Goal: Information Seeking & Learning: Learn about a topic

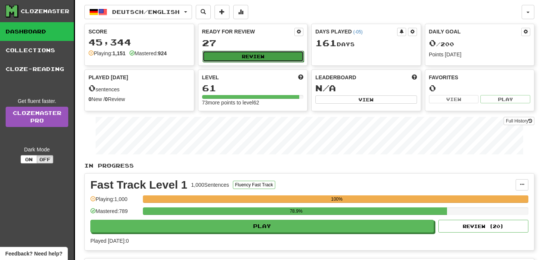
click at [248, 59] on button "Review" at bounding box center [254, 56] width 102 height 11
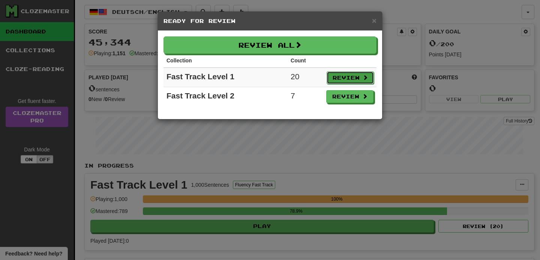
click at [338, 77] on button "Review" at bounding box center [350, 77] width 47 height 13
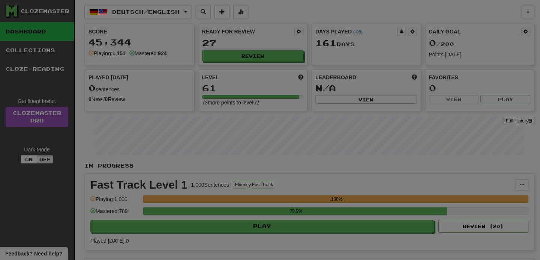
select select "**"
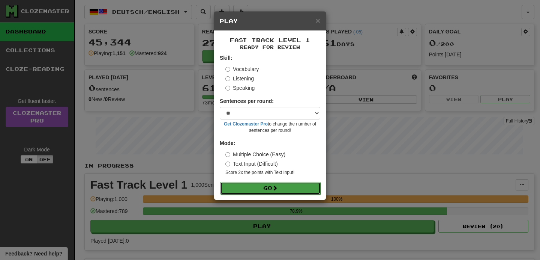
click at [260, 191] on button "Go" at bounding box center [270, 188] width 101 height 13
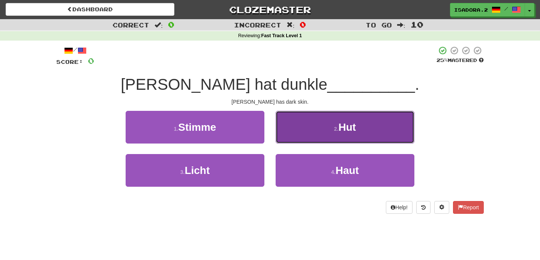
click at [305, 136] on button "2 . Hut" at bounding box center [345, 127] width 139 height 33
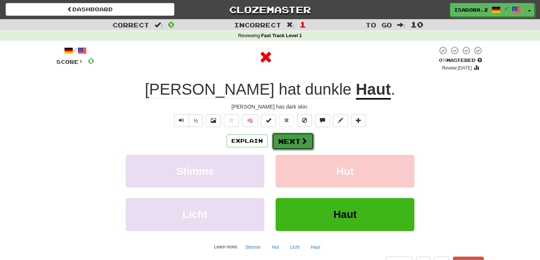
click at [288, 143] on button "Next" at bounding box center [293, 140] width 42 height 17
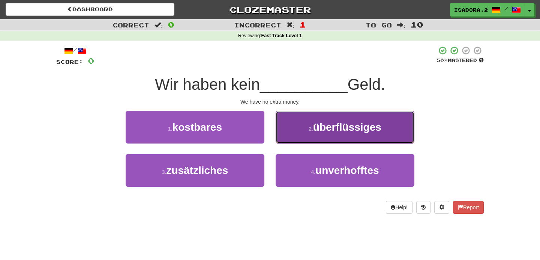
click at [314, 134] on button "2 . überflüssiges" at bounding box center [345, 127] width 139 height 33
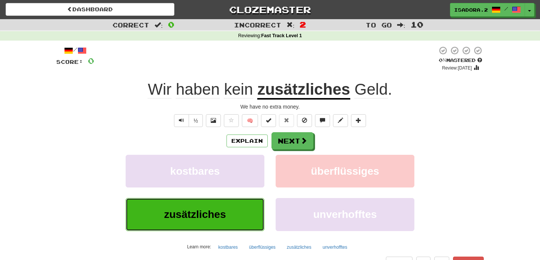
click at [219, 220] on span "zusätzliches" at bounding box center [195, 214] width 62 height 12
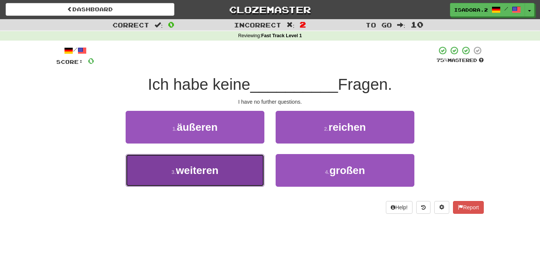
click at [219, 181] on button "3 . weiteren" at bounding box center [195, 170] width 139 height 33
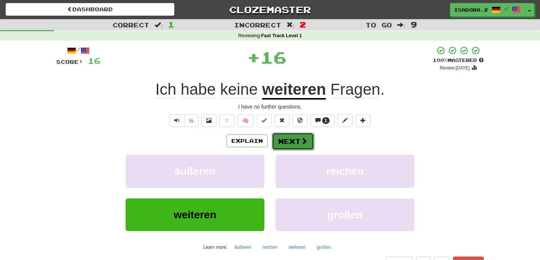
click at [305, 144] on span at bounding box center [304, 140] width 7 height 7
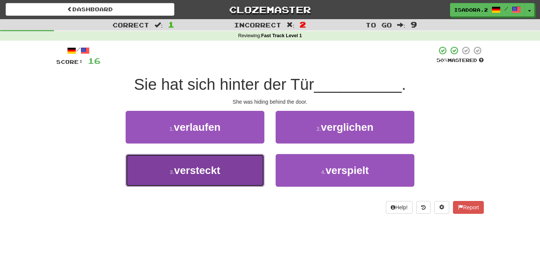
click at [257, 170] on button "3 . versteckt" at bounding box center [195, 170] width 139 height 33
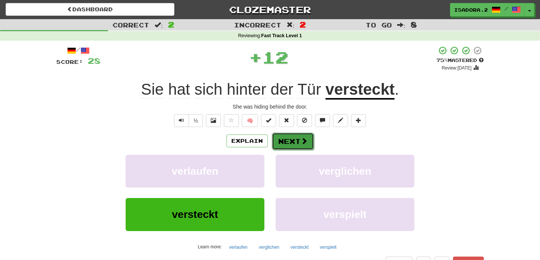
click at [286, 150] on button "Next" at bounding box center [293, 140] width 42 height 17
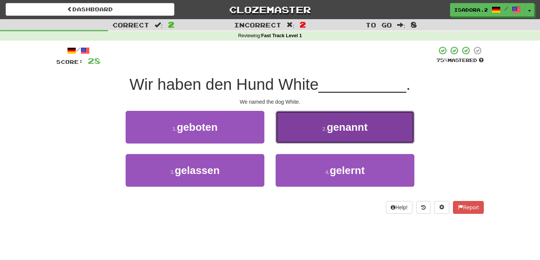
click at [324, 118] on button "2 . genannt" at bounding box center [345, 127] width 139 height 33
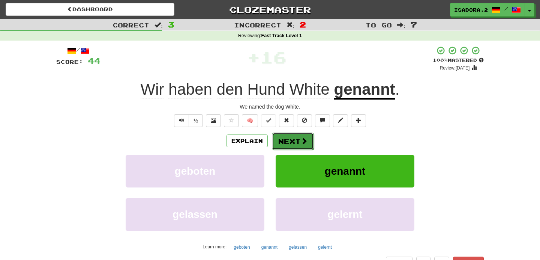
click at [309, 139] on button "Next" at bounding box center [293, 140] width 42 height 17
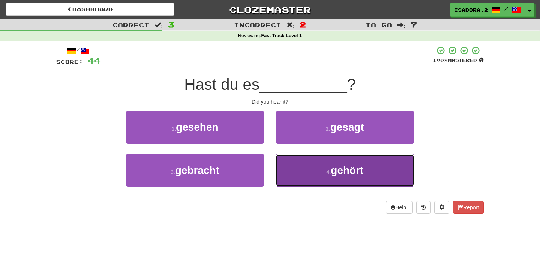
click at [297, 173] on button "4 . gehört" at bounding box center [345, 170] width 139 height 33
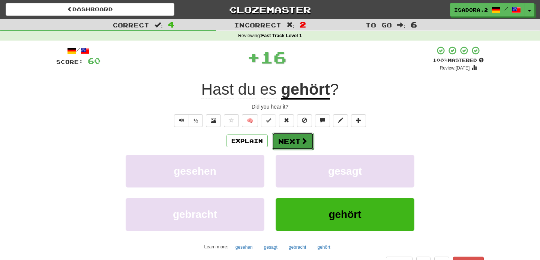
click at [291, 141] on button "Next" at bounding box center [293, 140] width 42 height 17
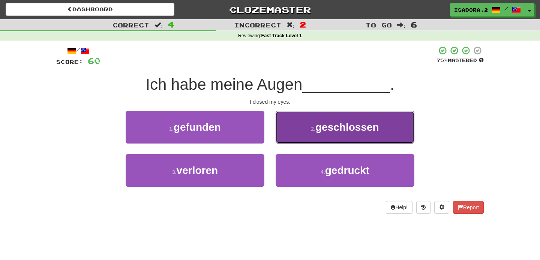
click at [316, 126] on span "geschlossen" at bounding box center [347, 127] width 64 height 12
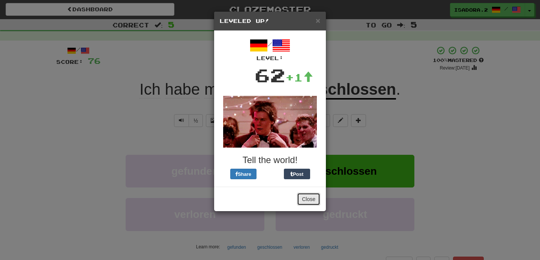
click at [307, 195] on button "Close" at bounding box center [308, 198] width 23 height 13
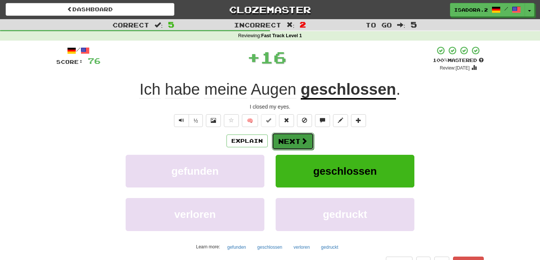
click at [299, 135] on button "Next" at bounding box center [293, 140] width 42 height 17
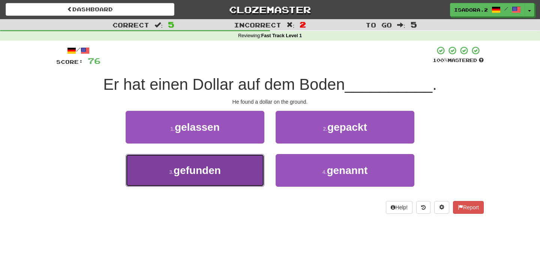
click at [234, 165] on button "3 . gefunden" at bounding box center [195, 170] width 139 height 33
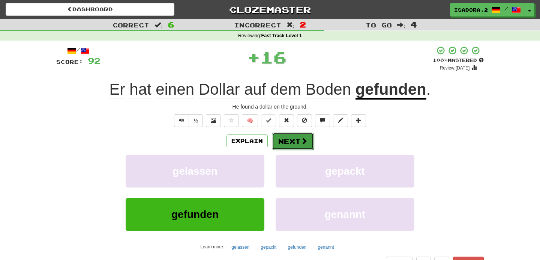
click at [286, 148] on button "Next" at bounding box center [293, 140] width 42 height 17
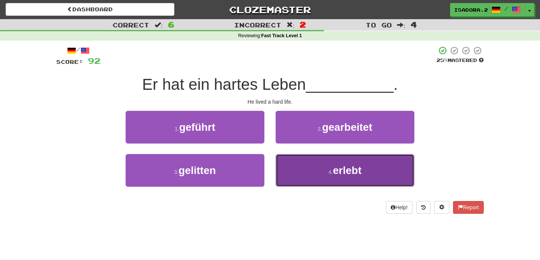
click at [312, 170] on button "4 . erlebt" at bounding box center [345, 170] width 139 height 33
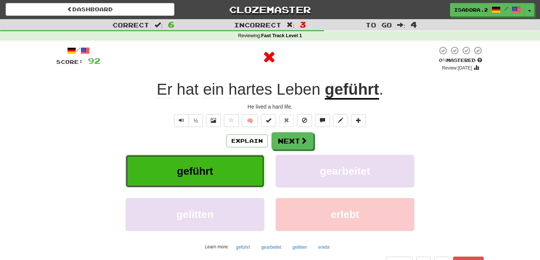
click at [237, 164] on button "geführt" at bounding box center [195, 171] width 139 height 33
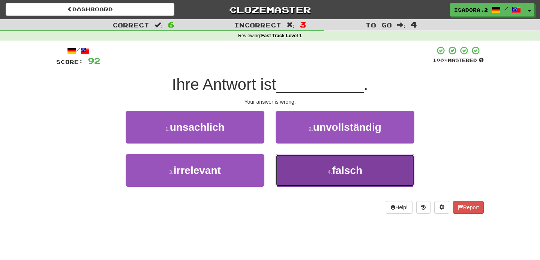
click at [311, 171] on button "4 . falsch" at bounding box center [345, 170] width 139 height 33
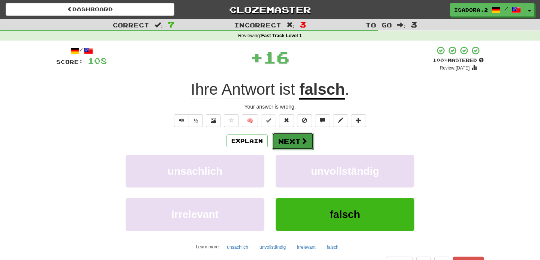
click at [293, 138] on button "Next" at bounding box center [293, 140] width 42 height 17
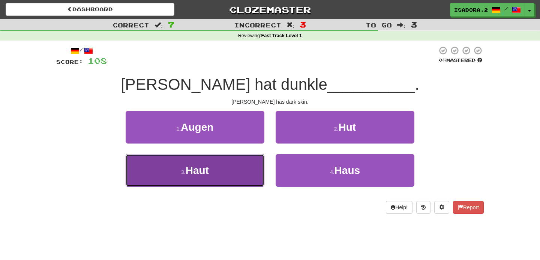
click at [236, 180] on button "3 . Haut" at bounding box center [195, 170] width 139 height 33
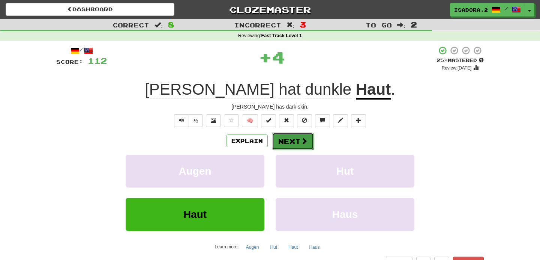
click at [283, 146] on button "Next" at bounding box center [293, 140] width 42 height 17
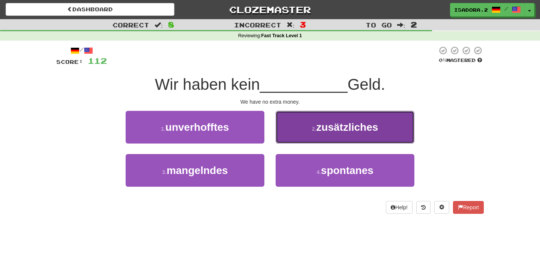
click at [321, 129] on span "zusätzliches" at bounding box center [347, 127] width 62 height 12
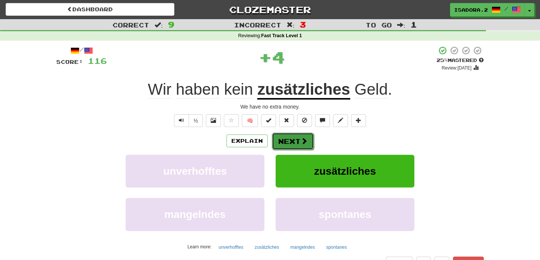
click at [302, 139] on span at bounding box center [304, 140] width 7 height 7
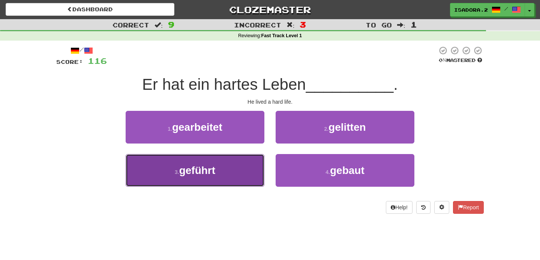
click at [227, 182] on button "3 . geführt" at bounding box center [195, 170] width 139 height 33
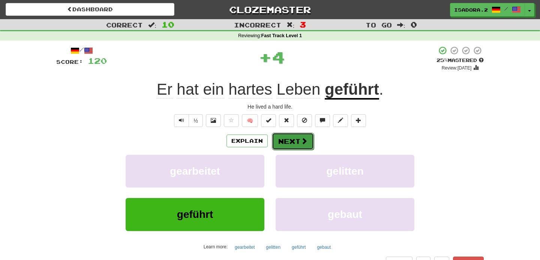
click at [284, 144] on button "Next" at bounding box center [293, 140] width 42 height 17
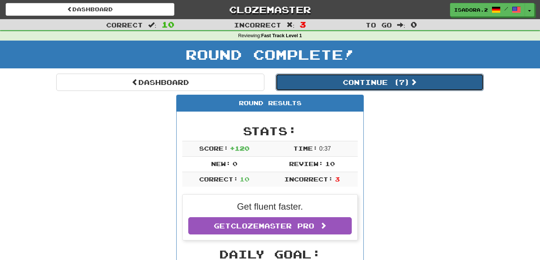
click at [327, 77] on button "Continue ( 7 )" at bounding box center [380, 82] width 208 height 17
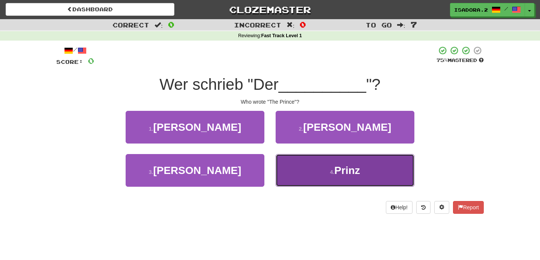
click at [300, 162] on button "4 . Prinz" at bounding box center [345, 170] width 139 height 33
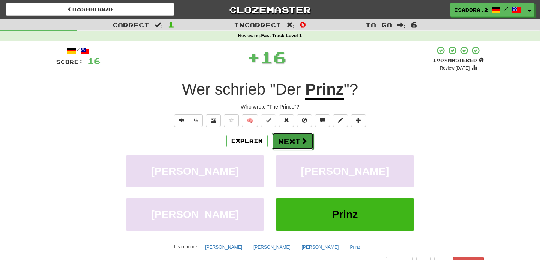
click at [285, 144] on button "Next" at bounding box center [293, 140] width 42 height 17
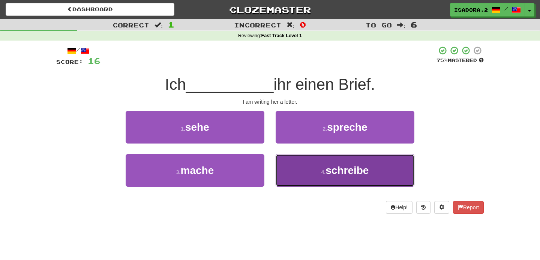
click at [311, 169] on button "4 . schreibe" at bounding box center [345, 170] width 139 height 33
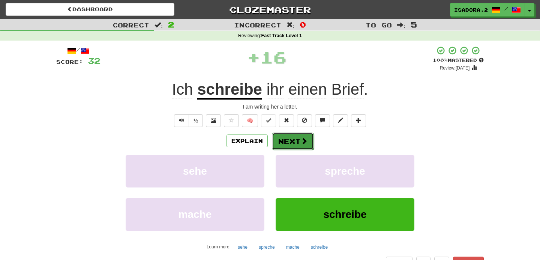
click at [291, 144] on button "Next" at bounding box center [293, 140] width 42 height 17
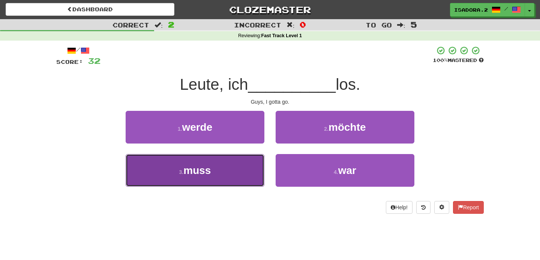
click at [244, 172] on button "3 . muss" at bounding box center [195, 170] width 139 height 33
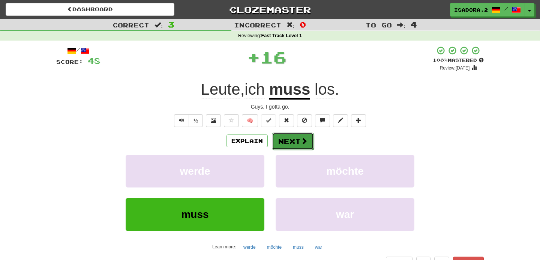
click at [292, 140] on button "Next" at bounding box center [293, 140] width 42 height 17
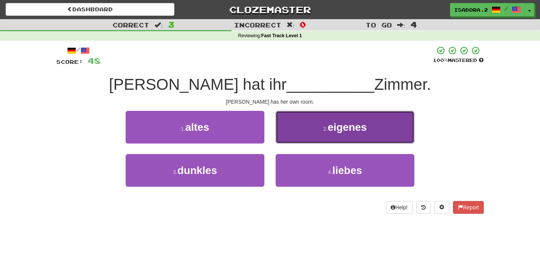
click at [309, 127] on button "2 . eigenes" at bounding box center [345, 127] width 139 height 33
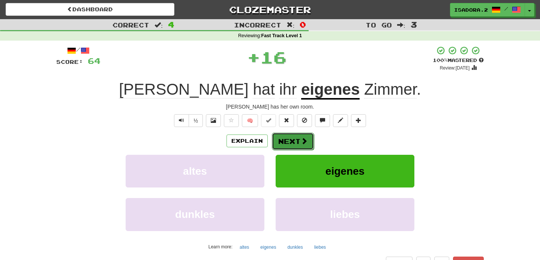
click at [290, 135] on button "Next" at bounding box center [293, 140] width 42 height 17
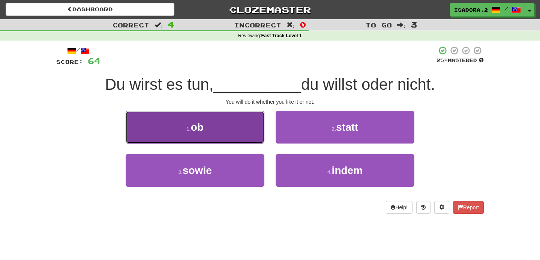
click at [232, 135] on button "1 . ob" at bounding box center [195, 127] width 139 height 33
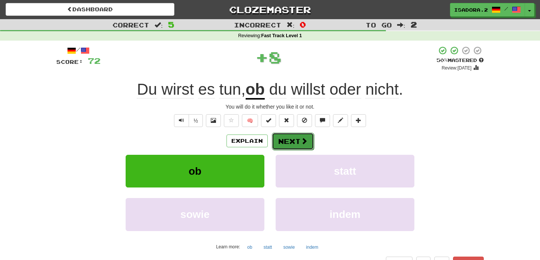
click at [288, 142] on button "Next" at bounding box center [293, 140] width 42 height 17
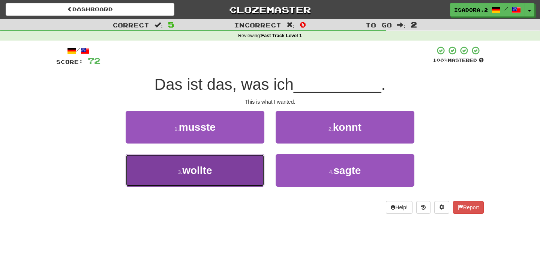
click at [240, 160] on button "3 . wollte" at bounding box center [195, 170] width 139 height 33
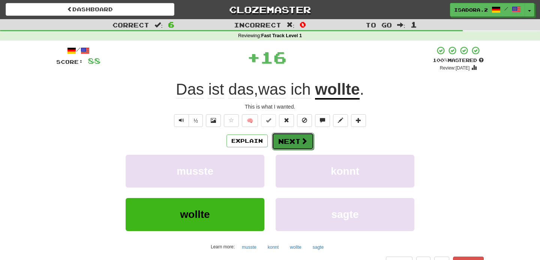
click at [283, 143] on button "Next" at bounding box center [293, 140] width 42 height 17
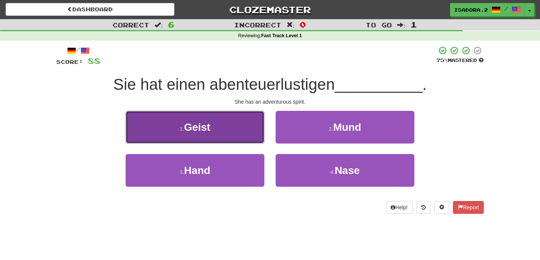
click at [229, 139] on button "1 . Geist" at bounding box center [195, 127] width 139 height 33
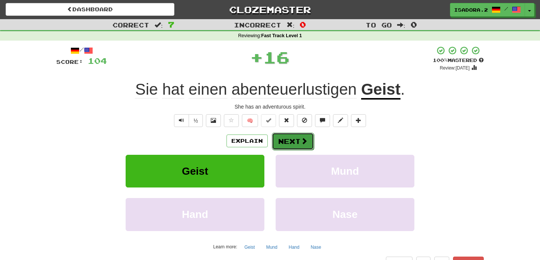
click at [297, 140] on button "Next" at bounding box center [293, 140] width 42 height 17
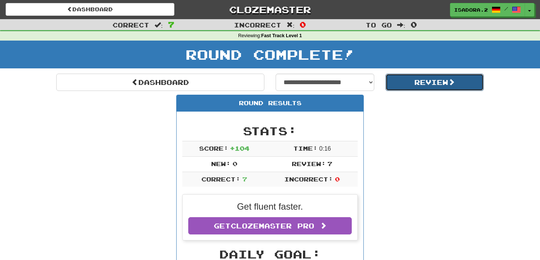
click at [439, 80] on button "Review" at bounding box center [435, 82] width 99 height 17
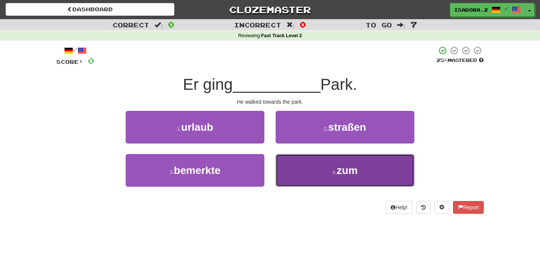
click at [308, 161] on button "4 . zum" at bounding box center [345, 170] width 139 height 33
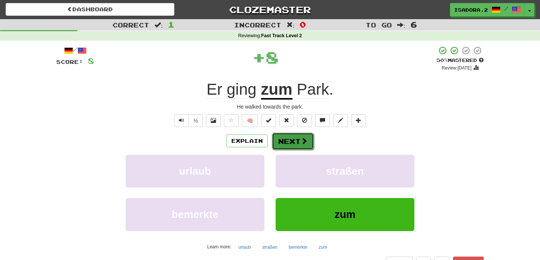
click at [301, 140] on span at bounding box center [304, 140] width 7 height 7
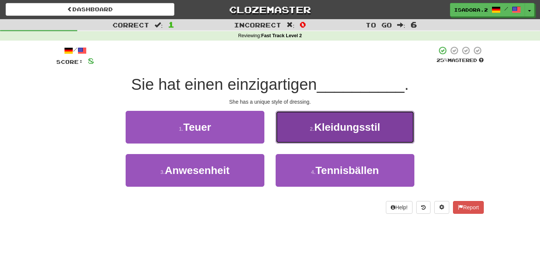
click at [300, 141] on button "2 . Kleidungsstil" at bounding box center [345, 127] width 139 height 33
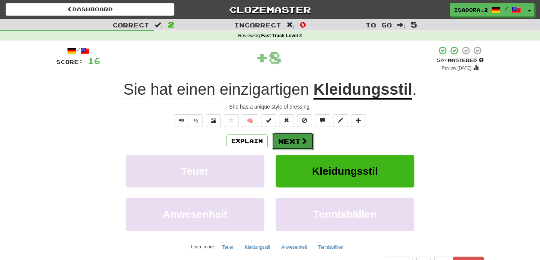
click at [287, 143] on button "Next" at bounding box center [293, 140] width 42 height 17
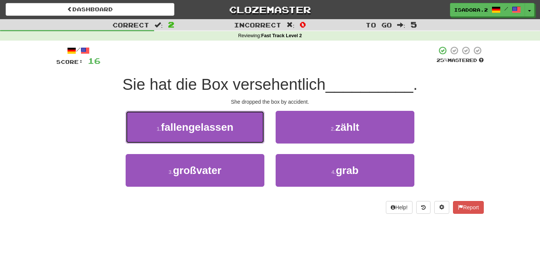
click at [231, 127] on span "fallengelassen" at bounding box center [197, 127] width 72 height 12
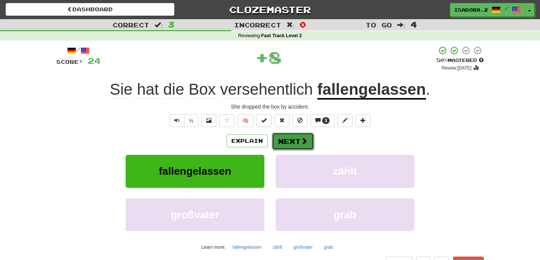
click at [298, 143] on button "Next" at bounding box center [293, 140] width 42 height 17
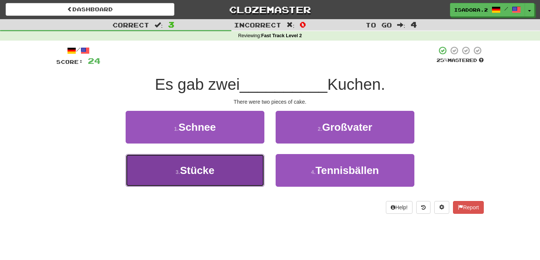
click at [244, 180] on button "3 . Stücke" at bounding box center [195, 170] width 139 height 33
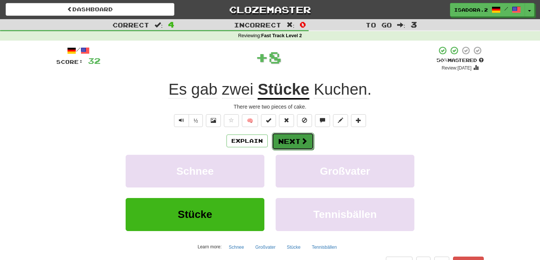
click at [297, 144] on button "Next" at bounding box center [293, 140] width 42 height 17
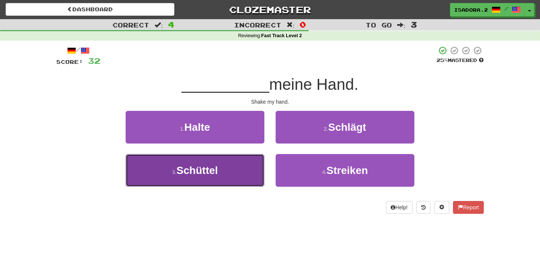
click at [242, 181] on button "3 . Schüttel" at bounding box center [195, 170] width 139 height 33
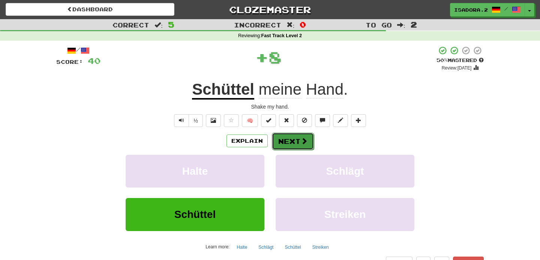
click at [287, 146] on button "Next" at bounding box center [293, 140] width 42 height 17
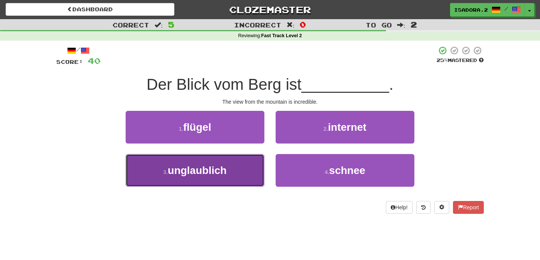
click at [235, 172] on button "3 . unglaublich" at bounding box center [195, 170] width 139 height 33
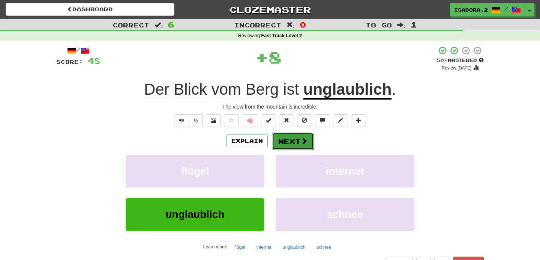
click at [294, 138] on button "Next" at bounding box center [293, 140] width 42 height 17
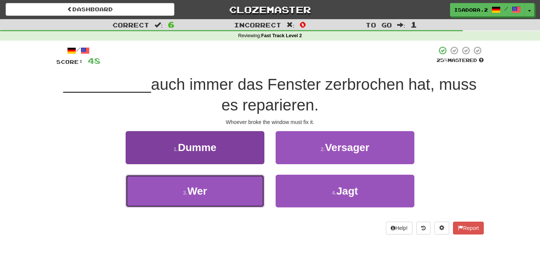
click at [239, 187] on button "3 . Wer" at bounding box center [195, 190] width 139 height 33
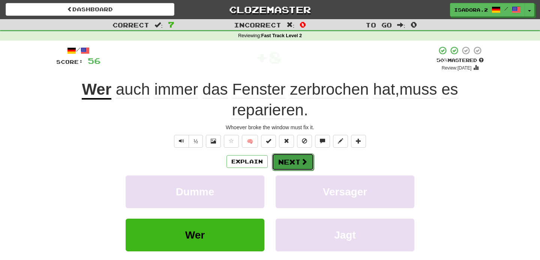
click at [285, 156] on button "Next" at bounding box center [293, 161] width 42 height 17
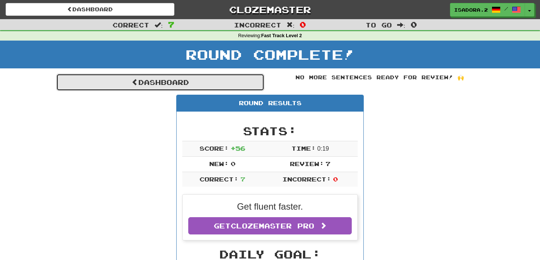
click at [201, 90] on link "Dashboard" at bounding box center [160, 82] width 208 height 17
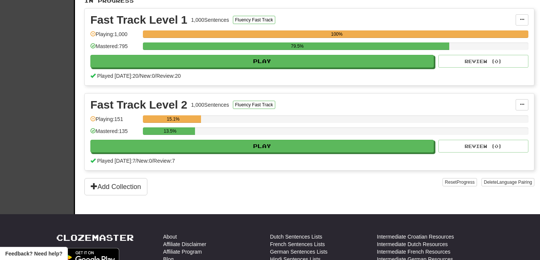
scroll to position [193, 0]
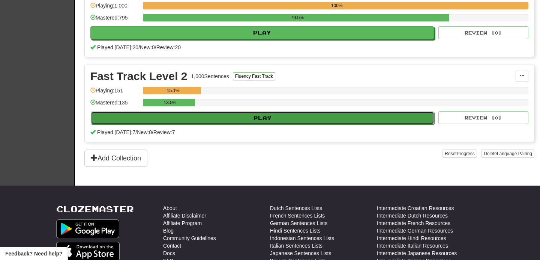
click at [232, 122] on button "Play" at bounding box center [263, 117] width 344 height 13
select select "**"
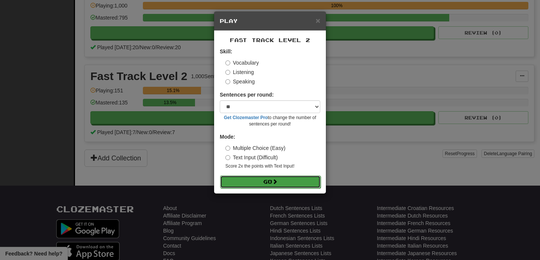
click at [237, 177] on button "Go" at bounding box center [270, 181] width 101 height 13
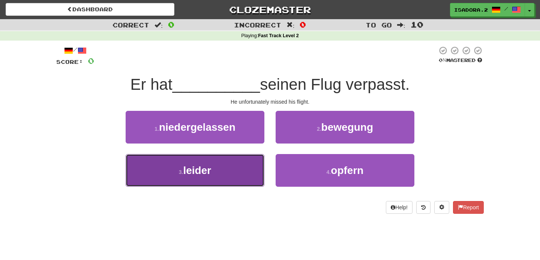
click at [234, 173] on button "3 . leider" at bounding box center [195, 170] width 139 height 33
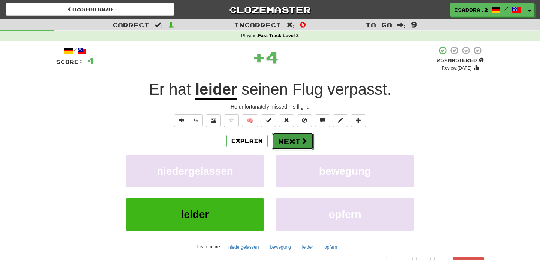
click at [283, 142] on button "Next" at bounding box center [293, 140] width 42 height 17
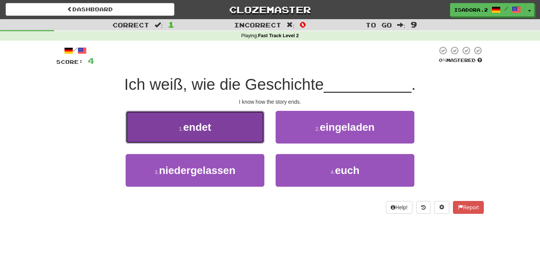
click at [238, 131] on button "1 . endet" at bounding box center [195, 127] width 139 height 33
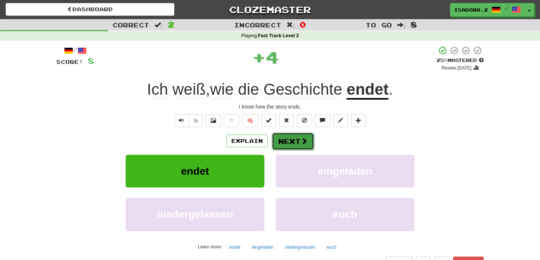
click at [300, 146] on button "Next" at bounding box center [293, 140] width 42 height 17
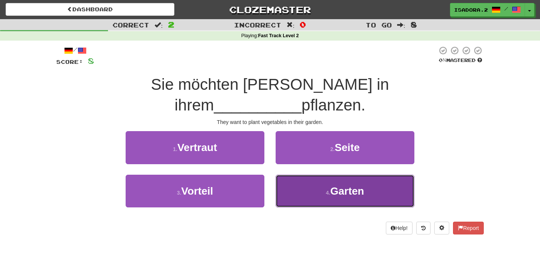
click at [303, 174] on button "4 . Garten" at bounding box center [345, 190] width 139 height 33
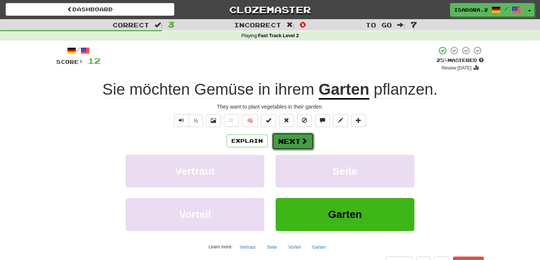
click at [304, 140] on span at bounding box center [304, 140] width 7 height 7
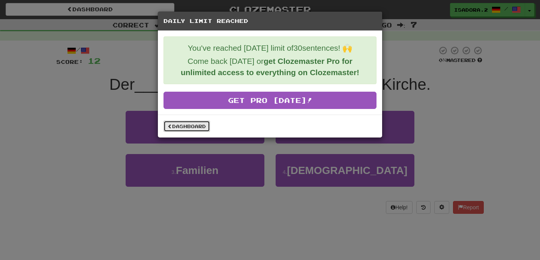
click at [196, 127] on link "Dashboard" at bounding box center [187, 125] width 47 height 11
